Goal: Information Seeking & Learning: Learn about a topic

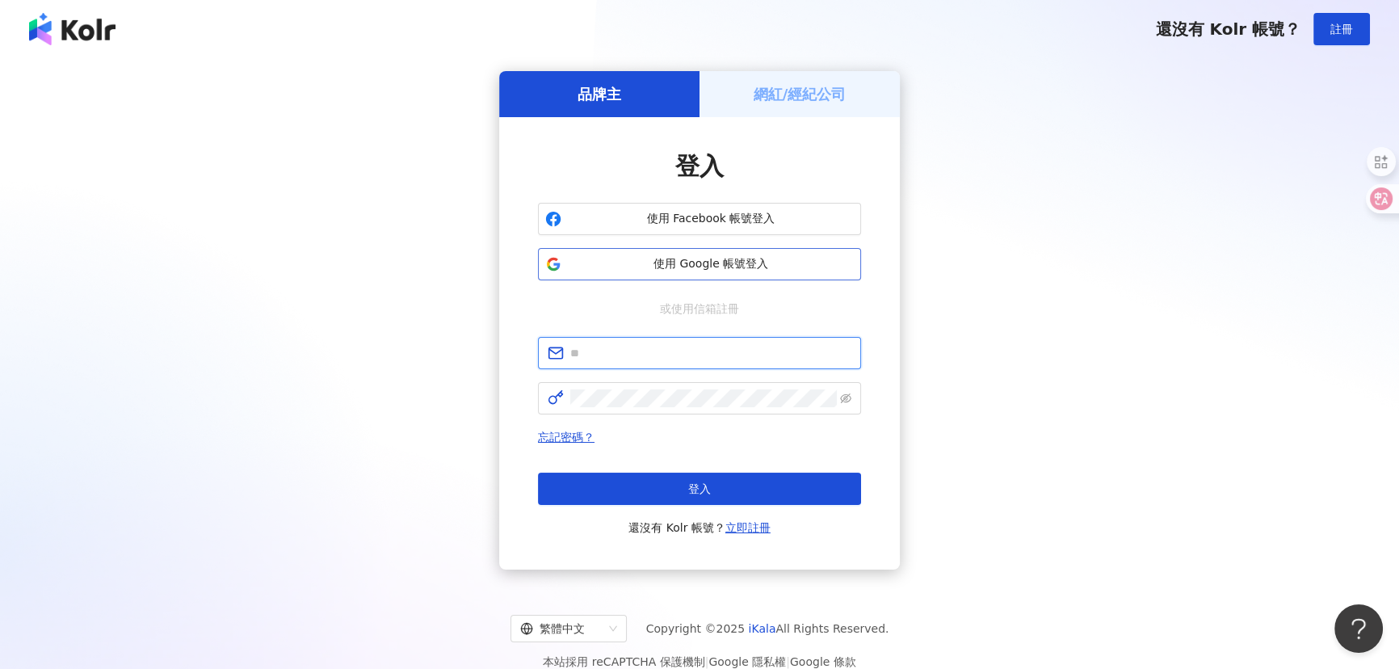
type input "**********"
click at [733, 267] on span "使用 Google 帳號登入" at bounding box center [711, 264] width 286 height 16
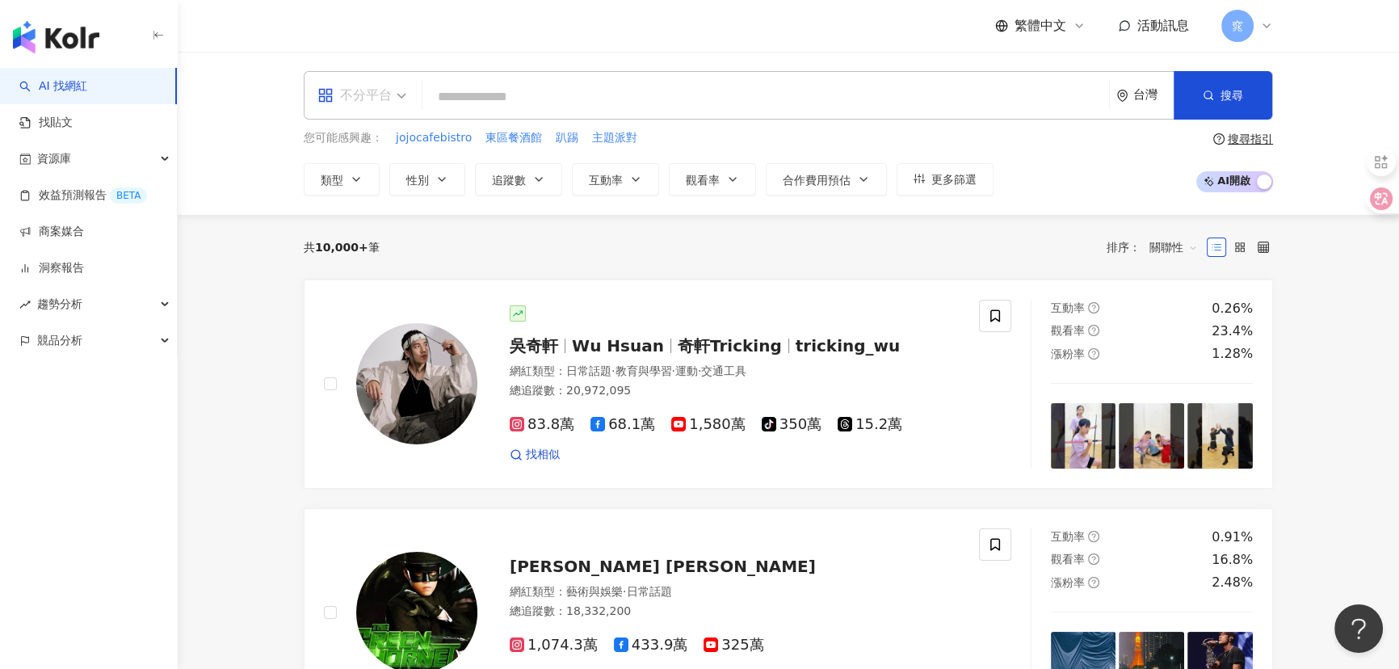
click at [366, 100] on div "不分平台" at bounding box center [355, 95] width 74 height 26
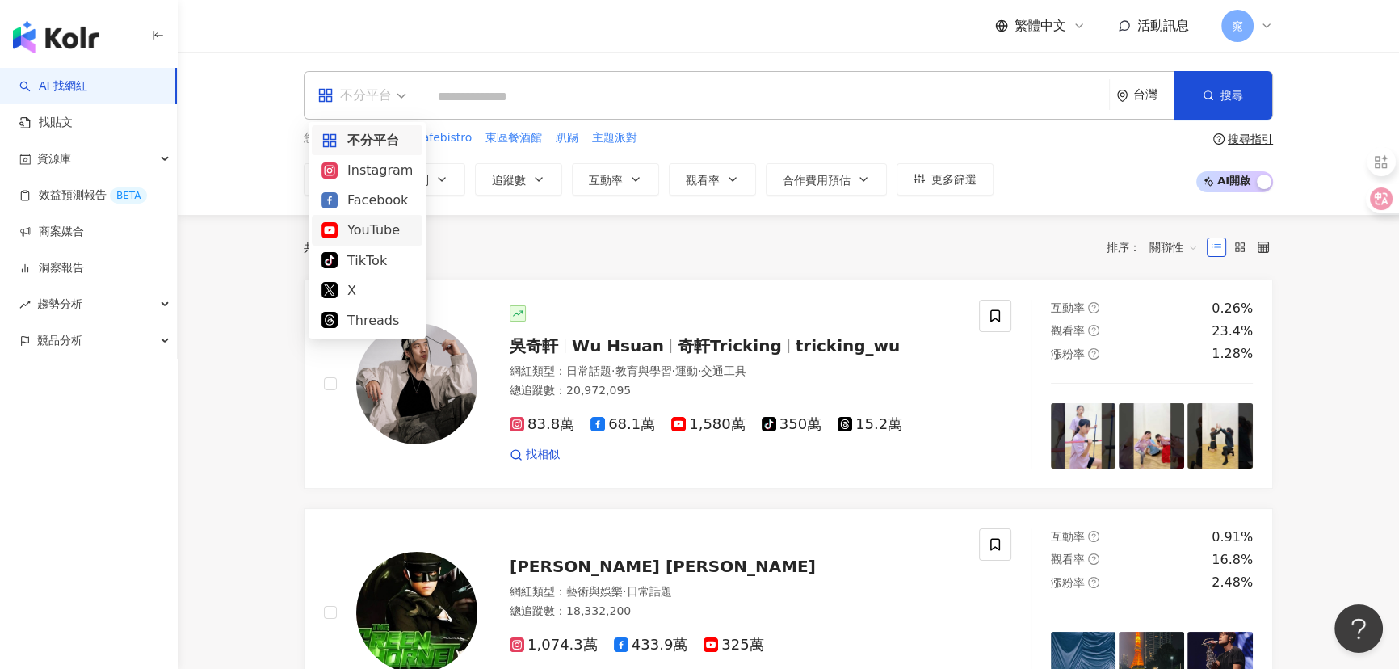
click at [355, 221] on div "YouTube" at bounding box center [367, 230] width 91 height 20
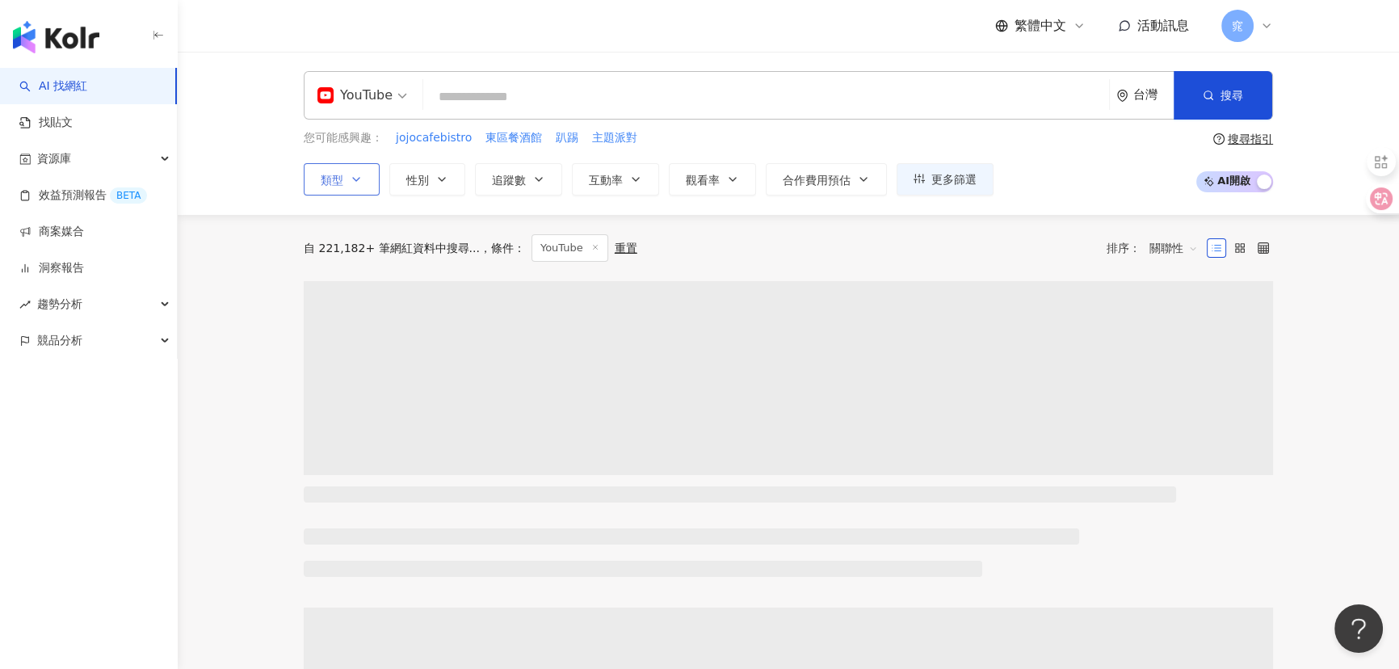
click at [368, 180] on button "類型" at bounding box center [342, 179] width 76 height 32
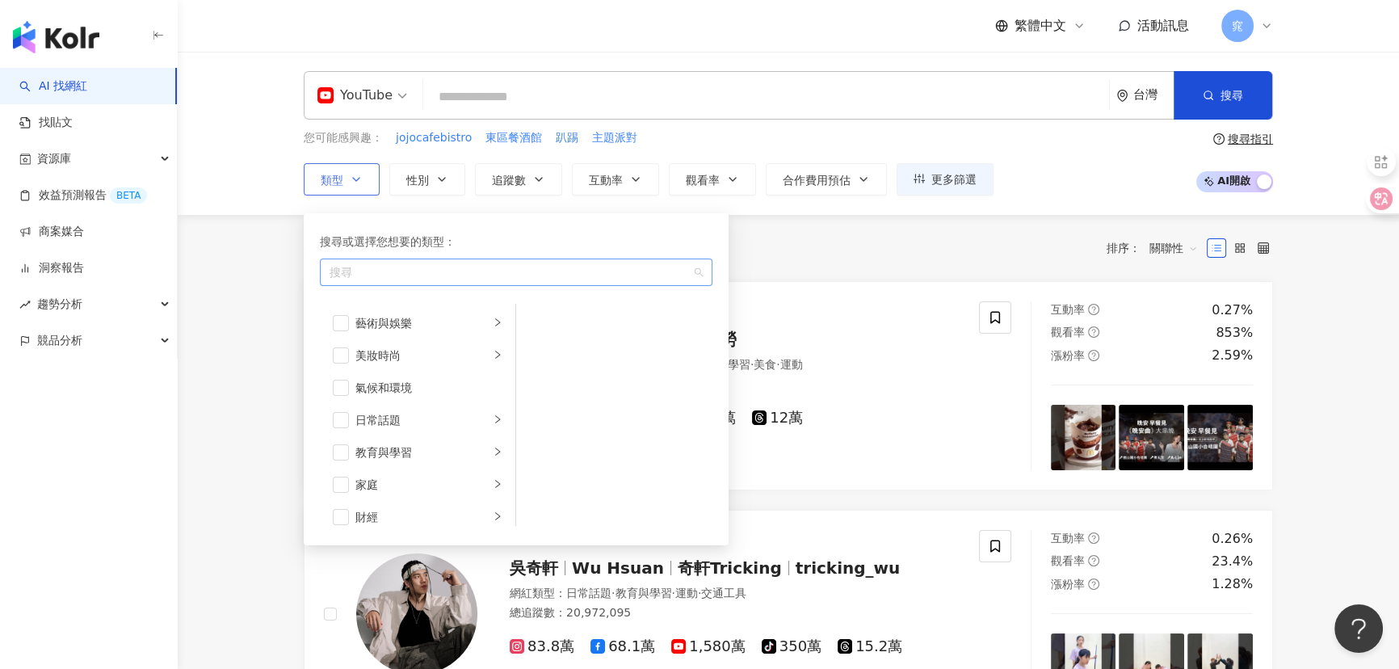
click at [421, 277] on div "button" at bounding box center [507, 272] width 369 height 12
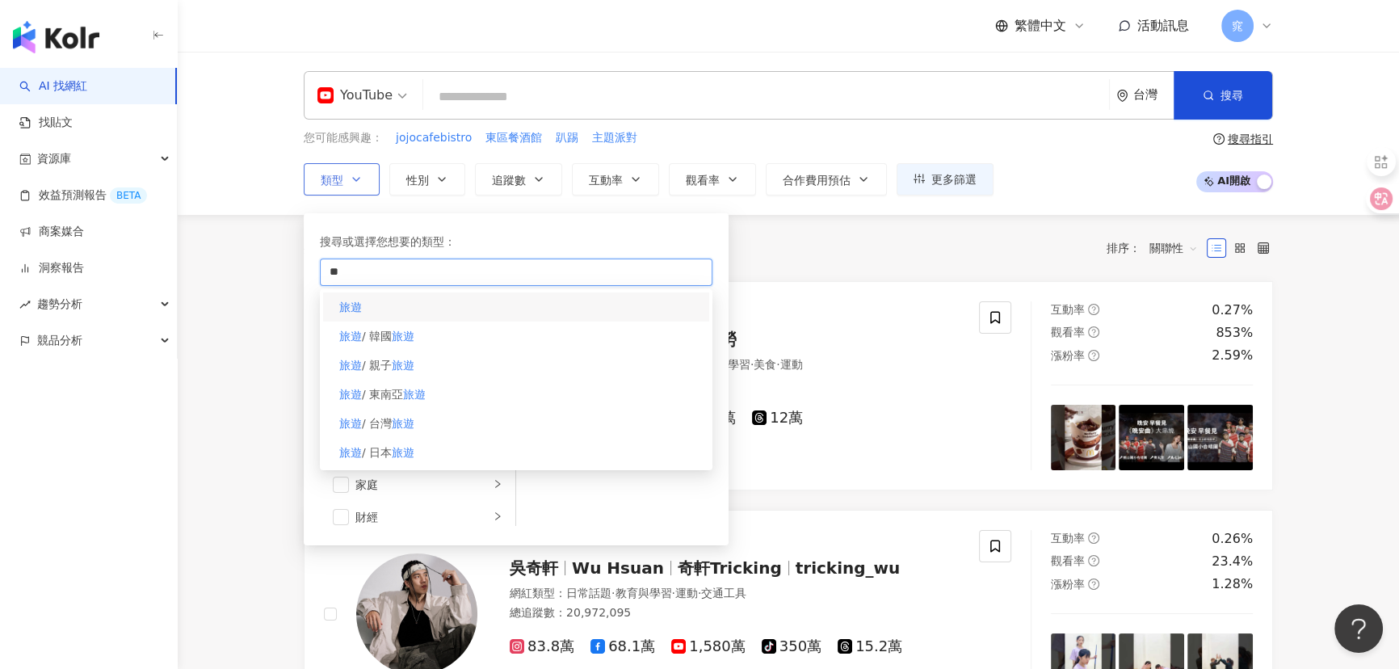
type input "**"
click at [419, 303] on div "旅遊" at bounding box center [516, 306] width 386 height 29
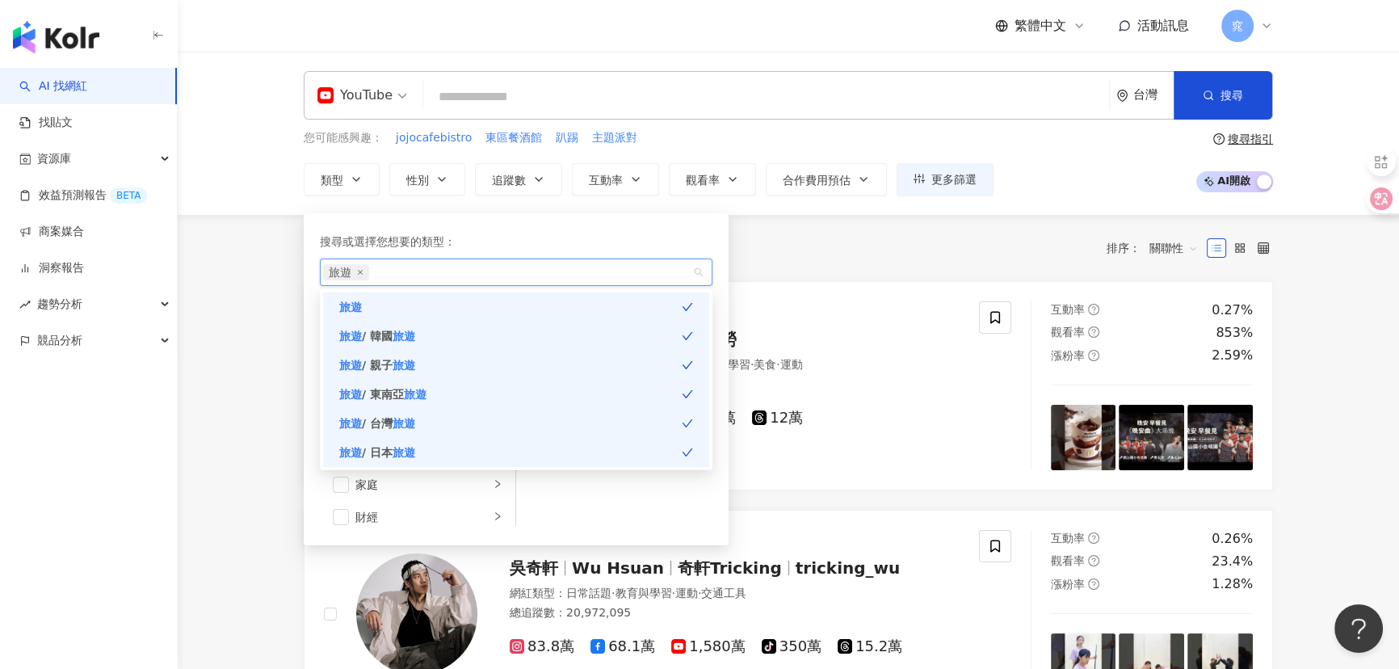
click at [817, 238] on div "共 10,000+ 筆 條件 ： YouTube 重置 排序： 關聯性" at bounding box center [788, 247] width 969 height 27
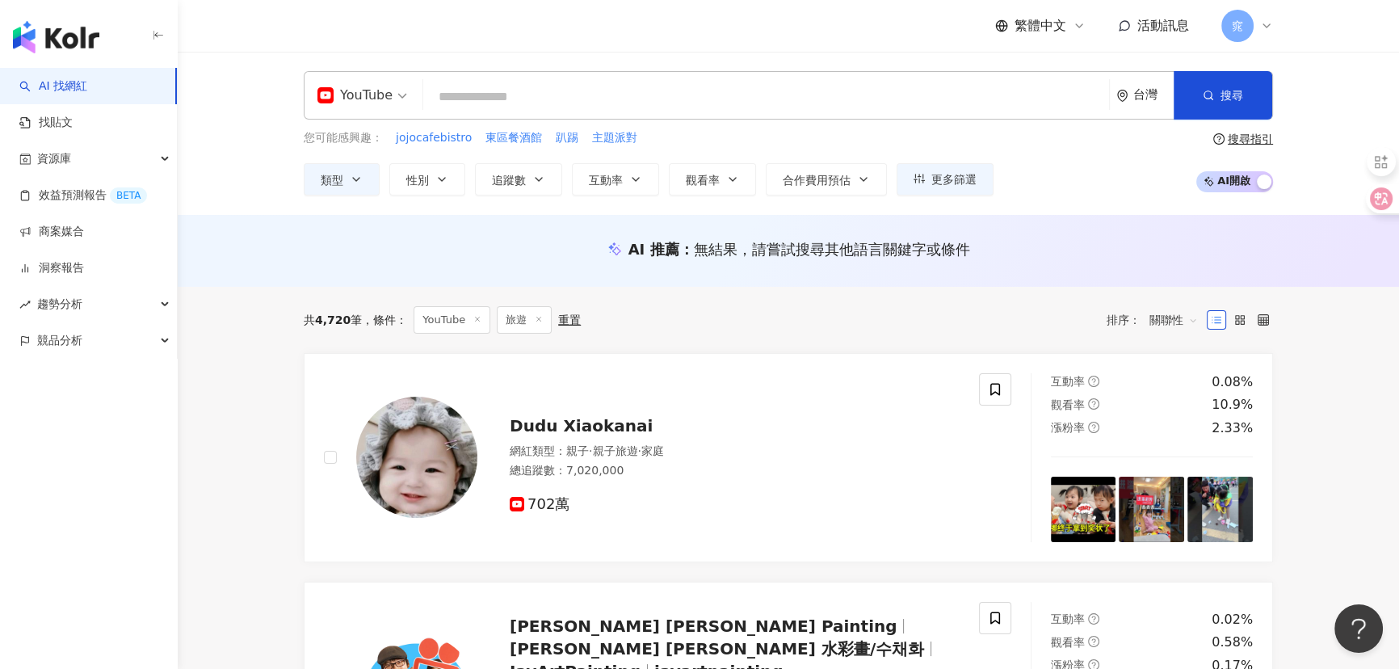
click at [428, 446] on img at bounding box center [416, 457] width 121 height 121
click at [1168, 323] on span "關聯性" at bounding box center [1174, 320] width 48 height 26
click at [1163, 466] on div "觀看率" at bounding box center [1174, 462] width 40 height 18
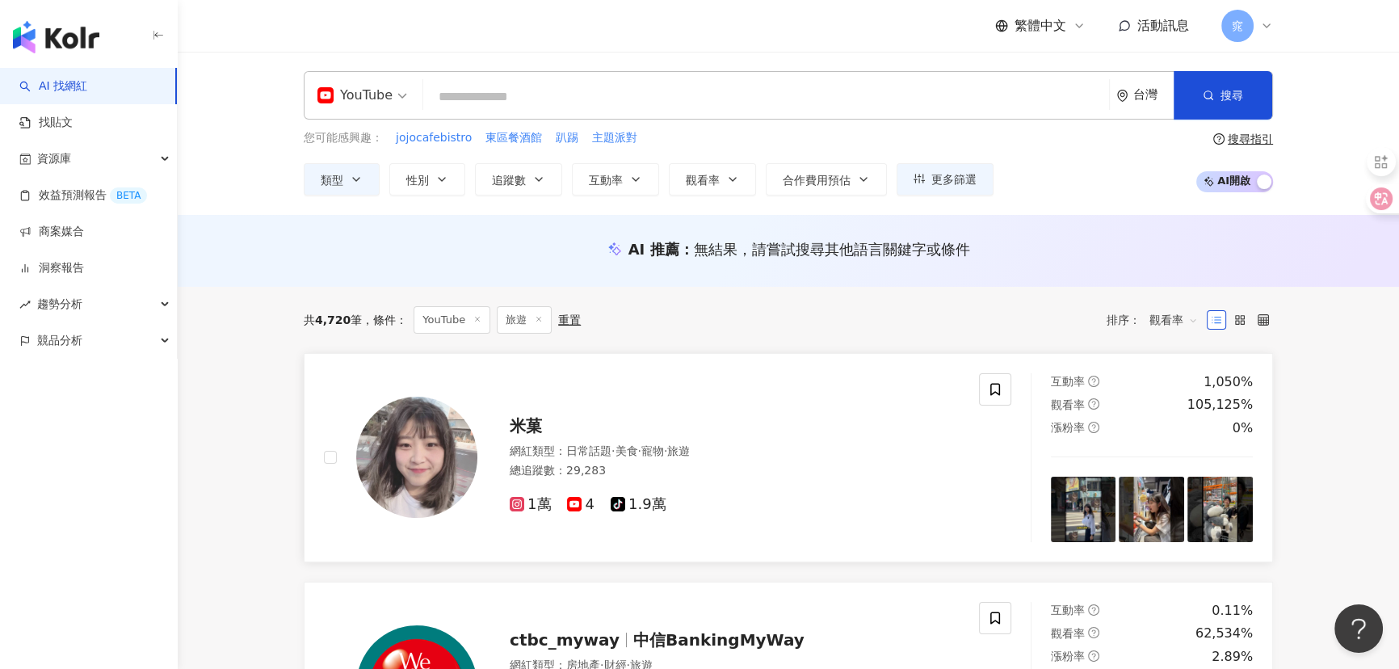
click at [540, 444] on div "網紅類型 ： 日常話題 · 美食 · 寵物 · 旅遊" at bounding box center [735, 452] width 450 height 16
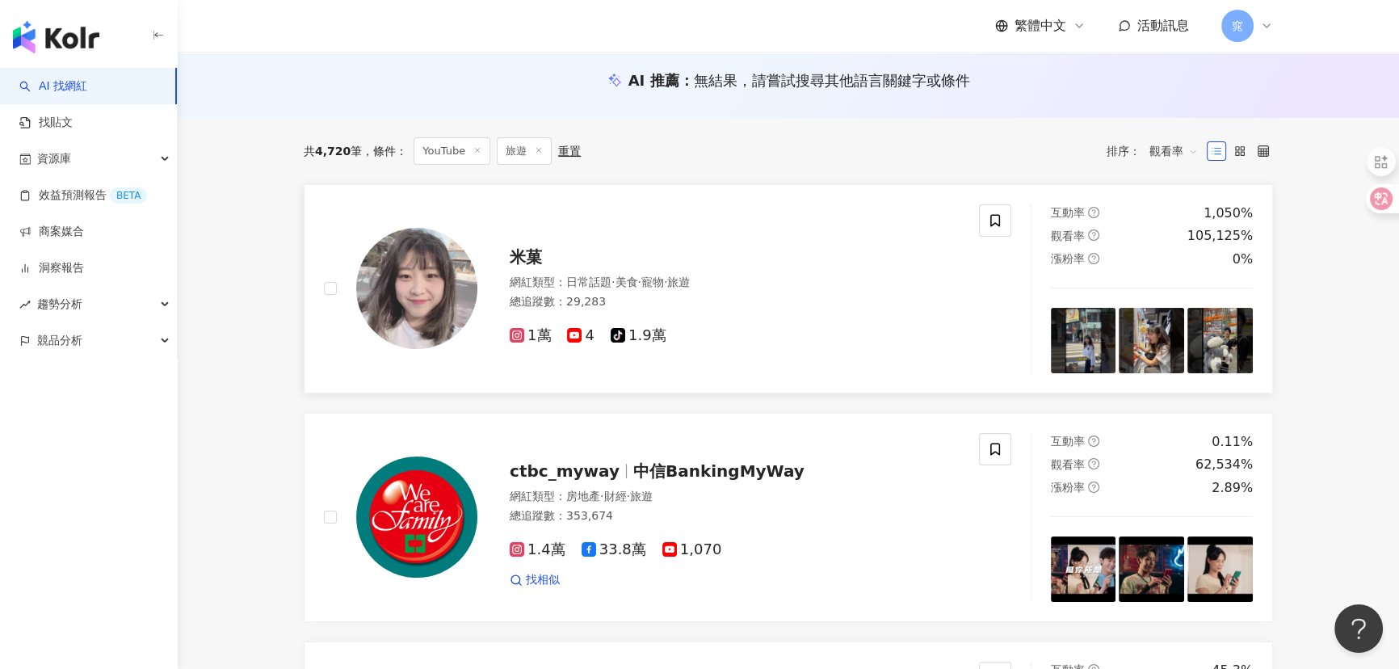
scroll to position [146, 0]
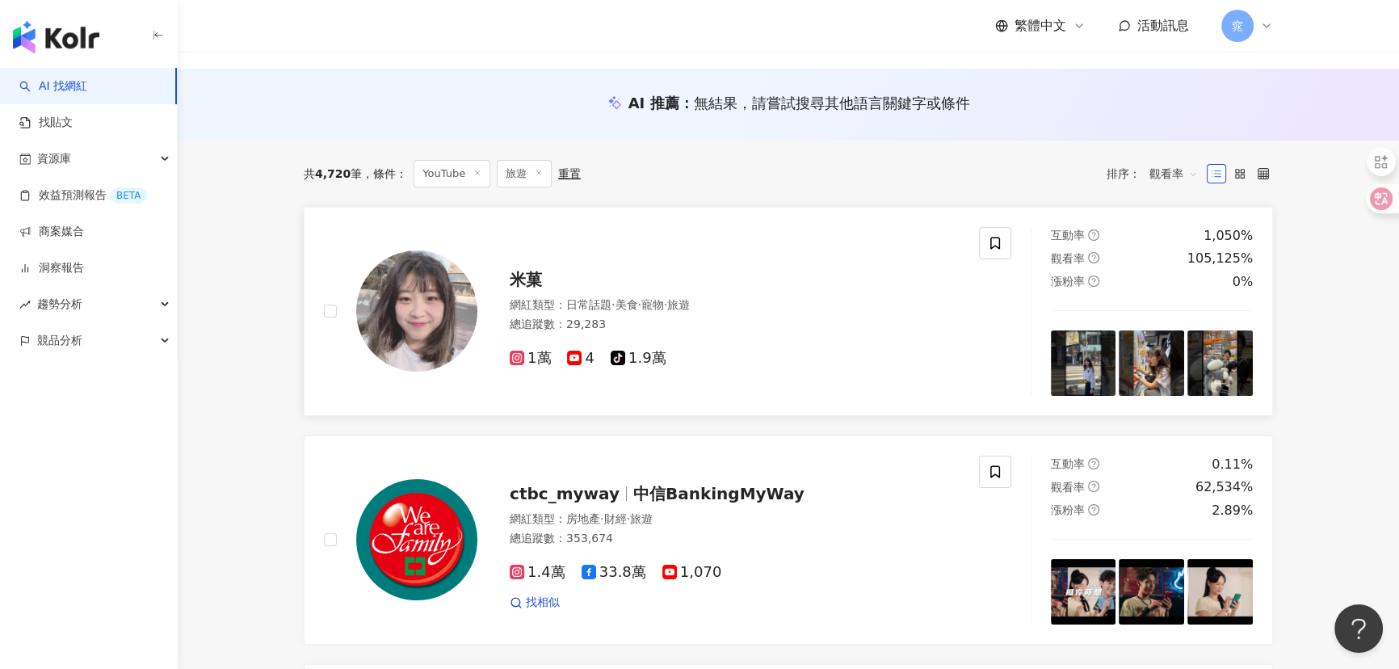
click at [535, 276] on span "米菓" at bounding box center [526, 279] width 32 height 19
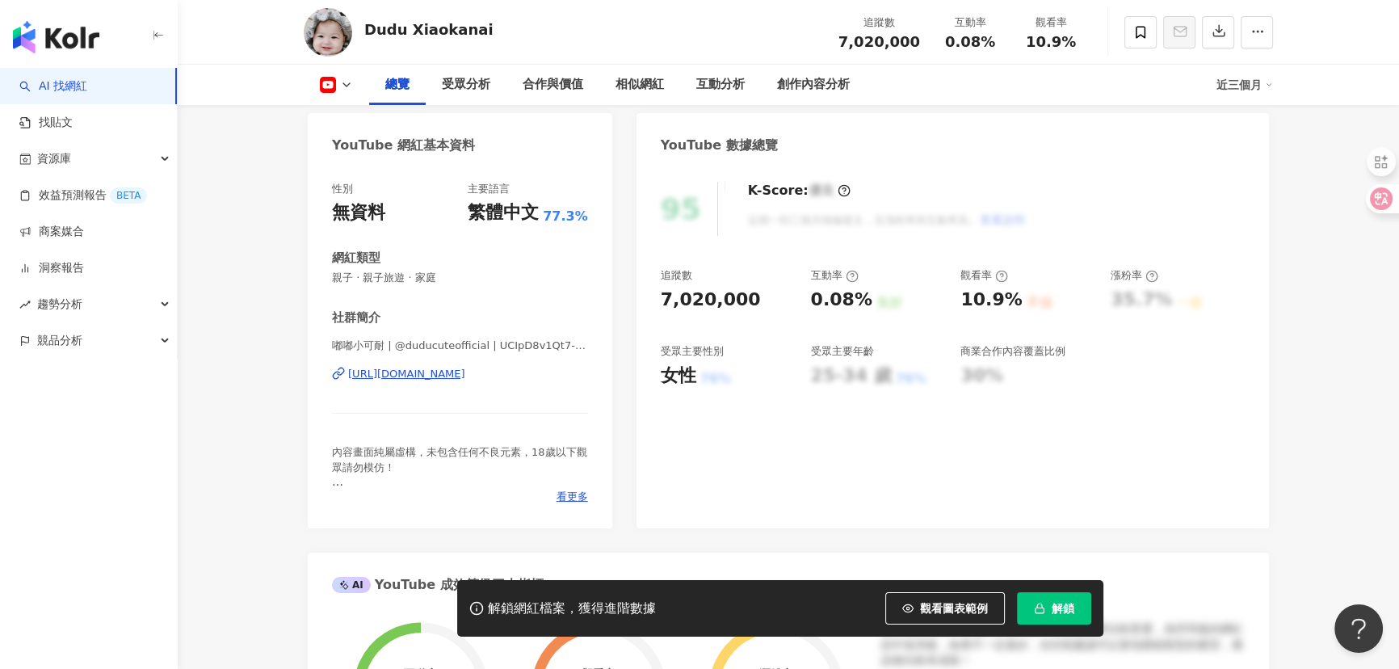
scroll to position [146, 0]
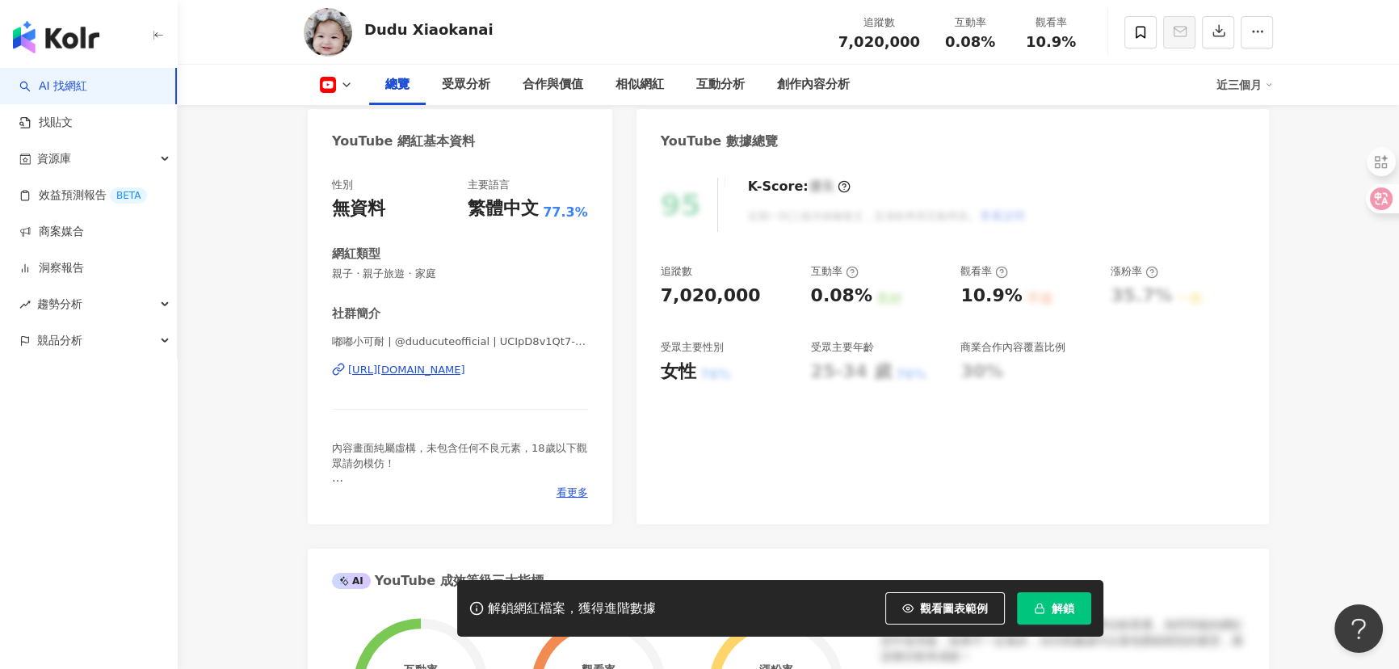
click at [465, 363] on div "https://www.youtube.com/channel/UCIpD8v1Qt7-DbSFUumF-ghg" at bounding box center [406, 370] width 117 height 15
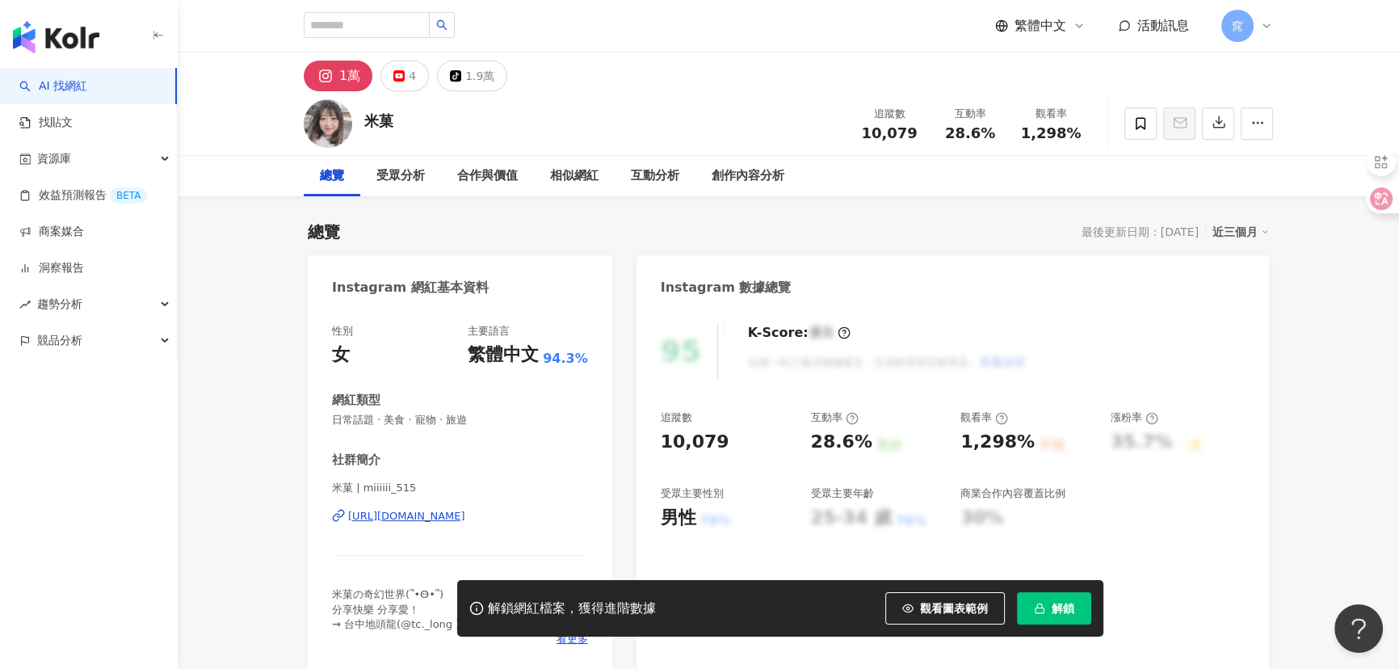
click at [409, 516] on div "https://www.instagram.com/miiiiii_515/" at bounding box center [406, 516] width 117 height 15
